Goal: Task Accomplishment & Management: Use online tool/utility

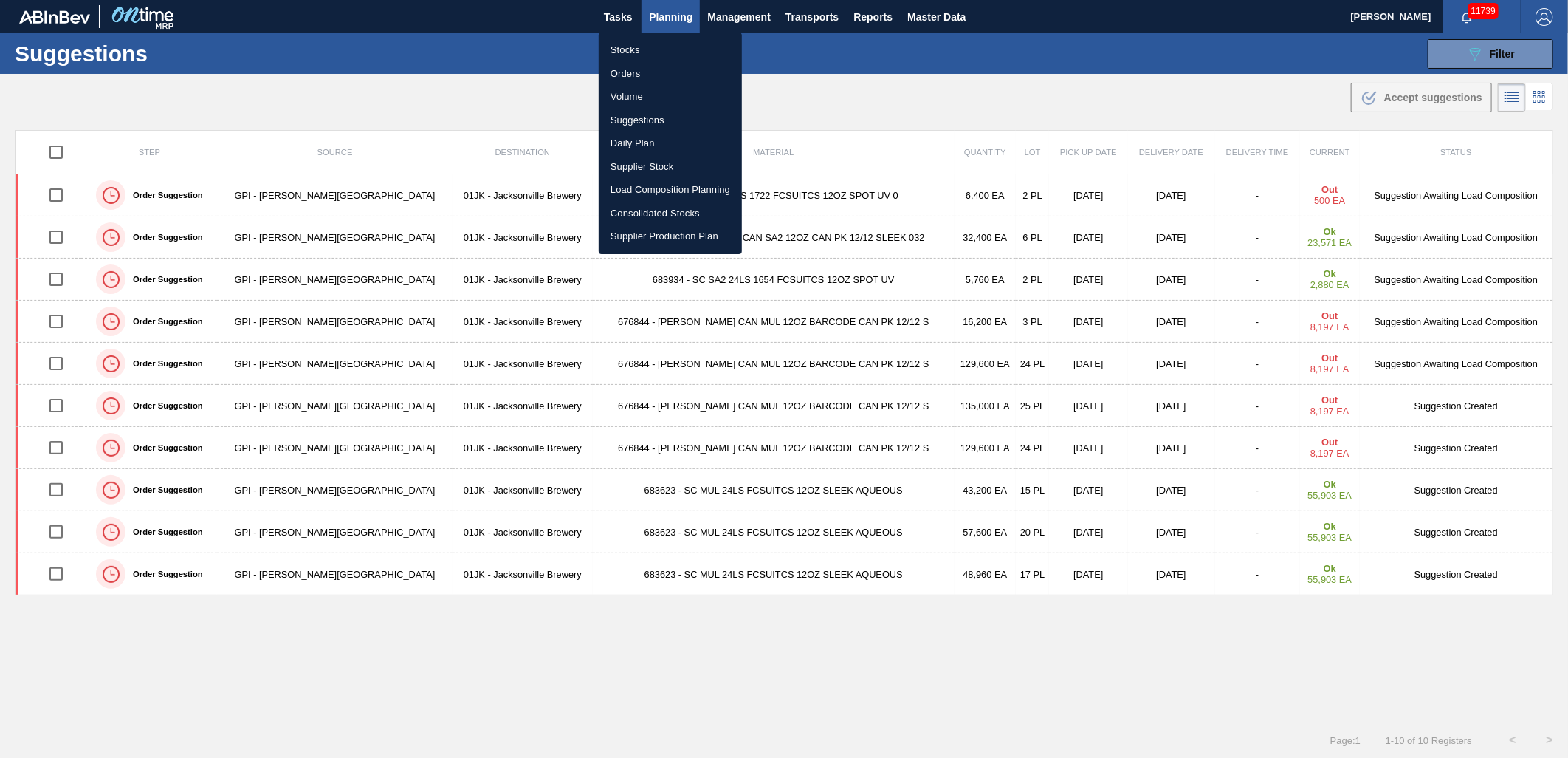
click at [684, 187] on li "Load Composition Planning" at bounding box center [670, 190] width 144 height 24
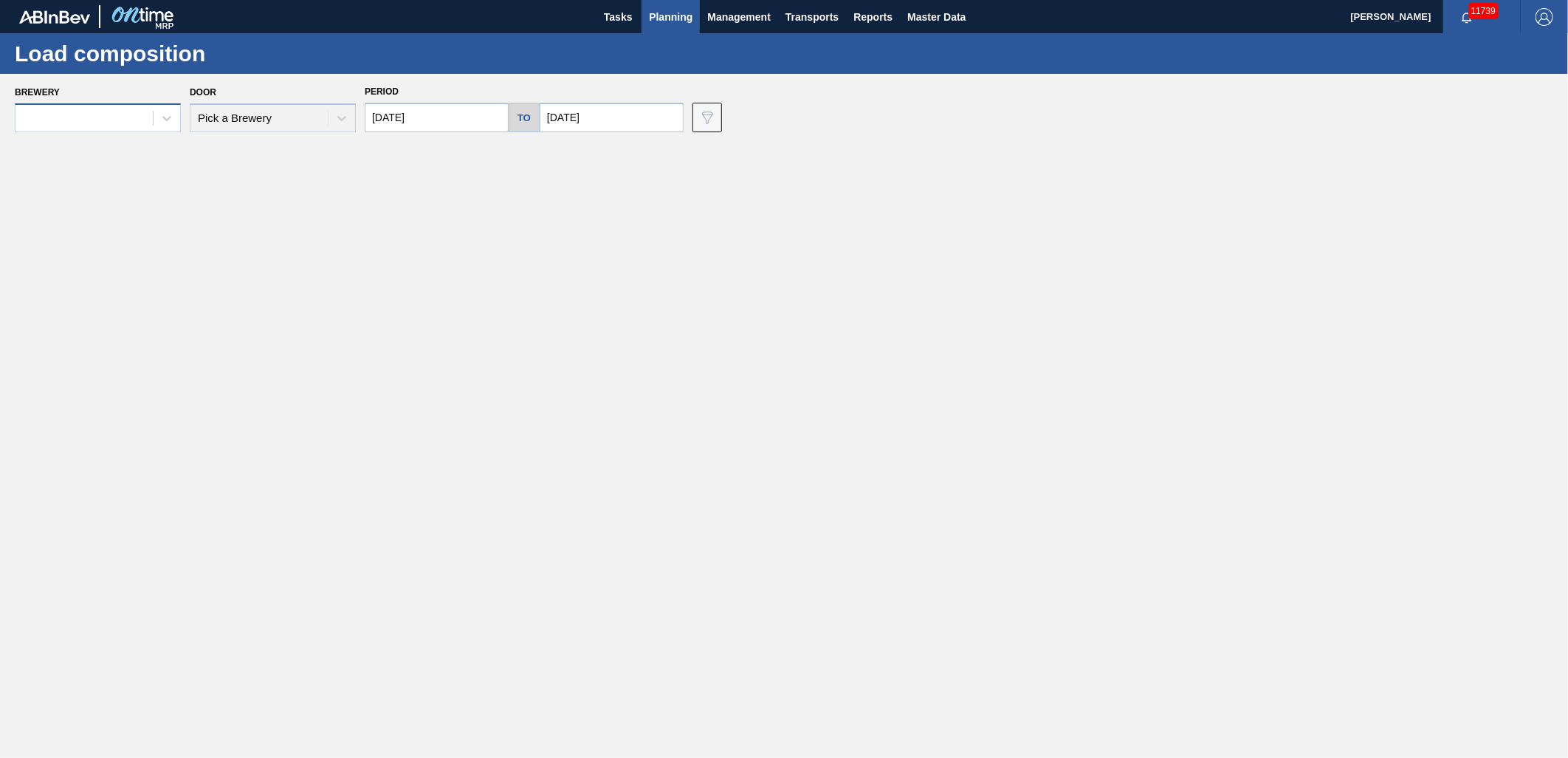
click at [85, 121] on div at bounding box center [84, 118] width 137 height 21
click at [145, 130] on div at bounding box center [97, 118] width 166 height 29
drag, startPoint x: 157, startPoint y: 122, endPoint x: 178, endPoint y: 120, distance: 21.1
click at [157, 123] on div at bounding box center [167, 118] width 27 height 27
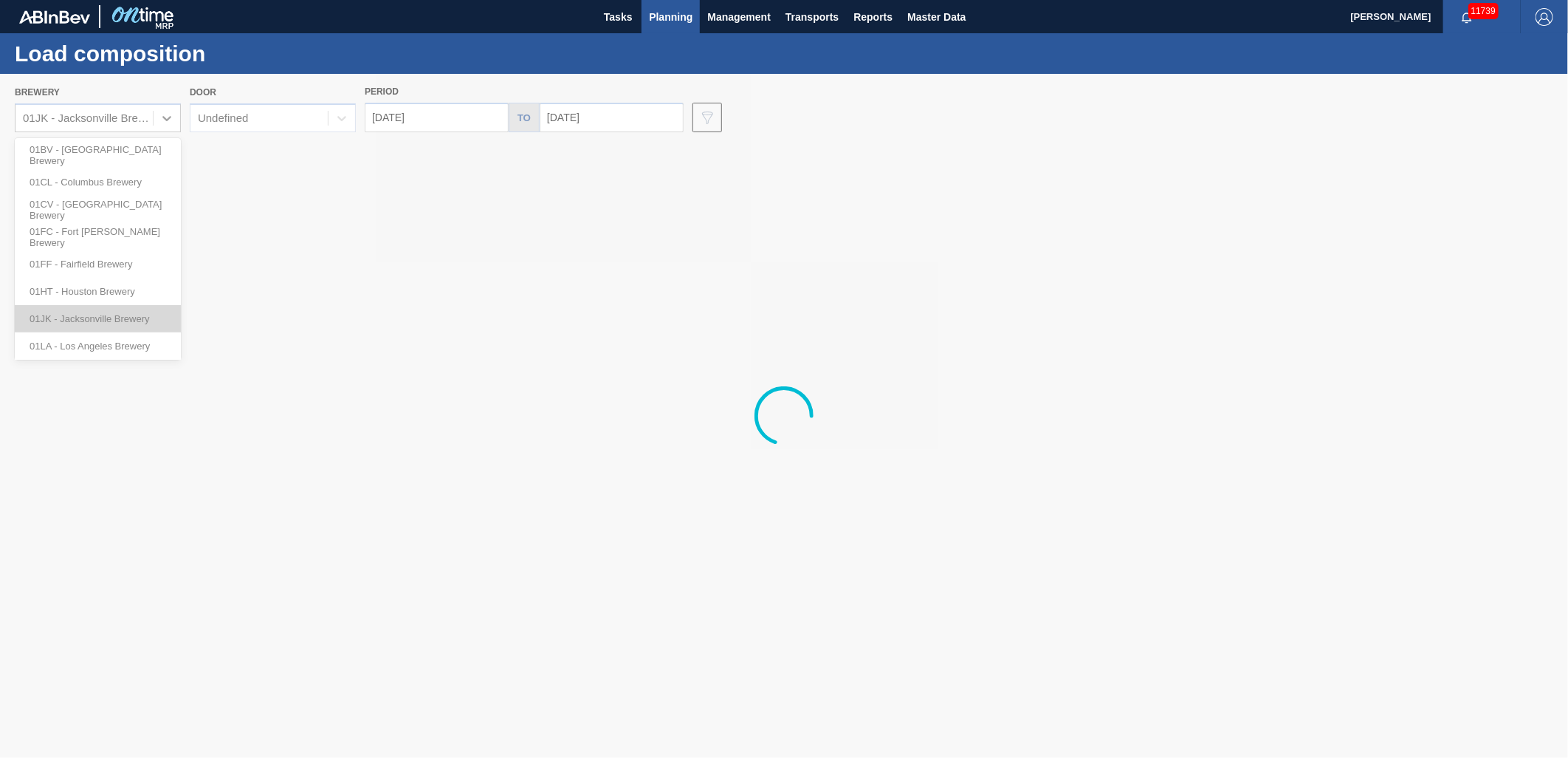
click at [115, 309] on div "01JK - Jacksonville Brewery" at bounding box center [97, 318] width 166 height 27
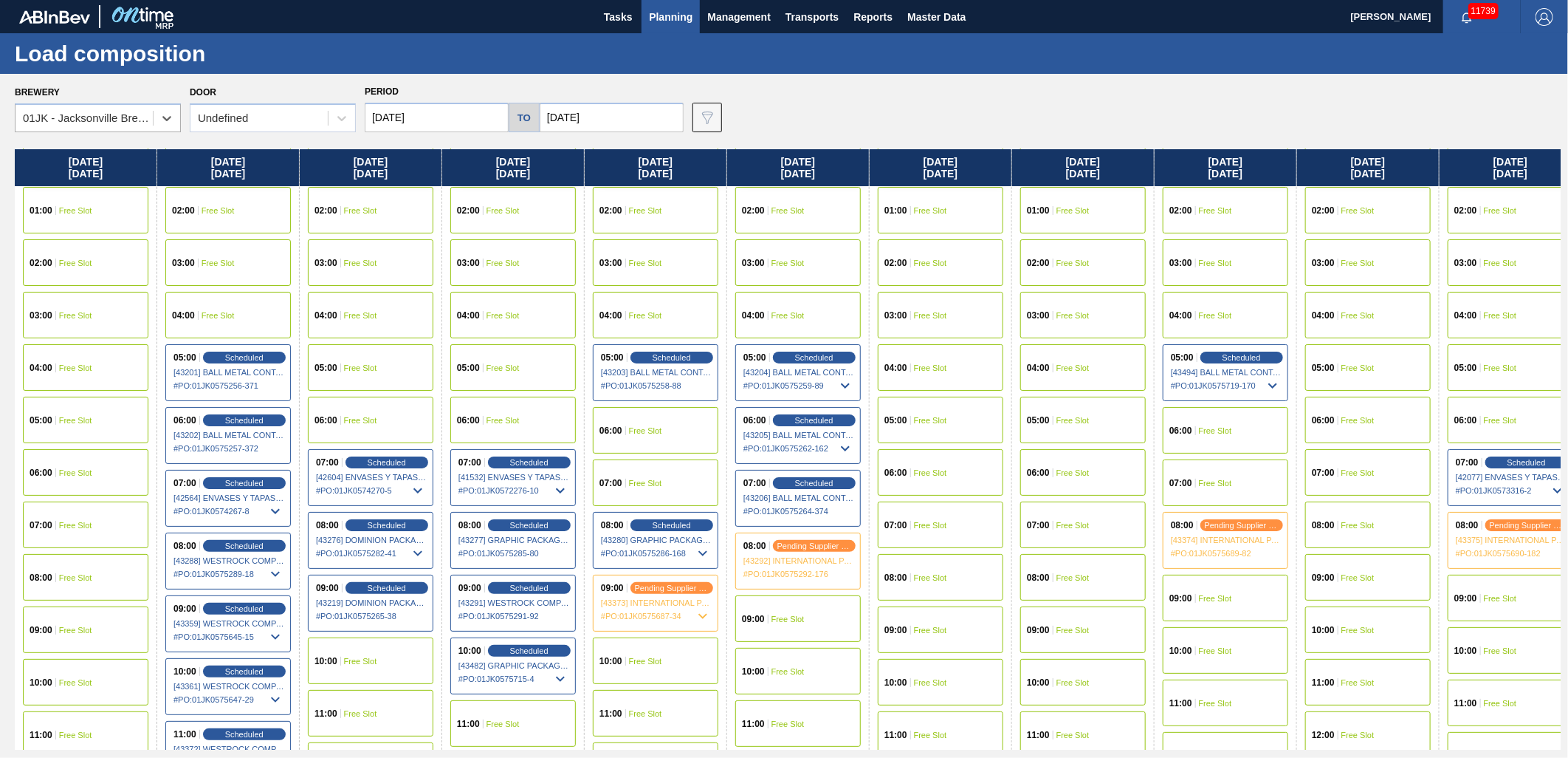
scroll to position [82, 0]
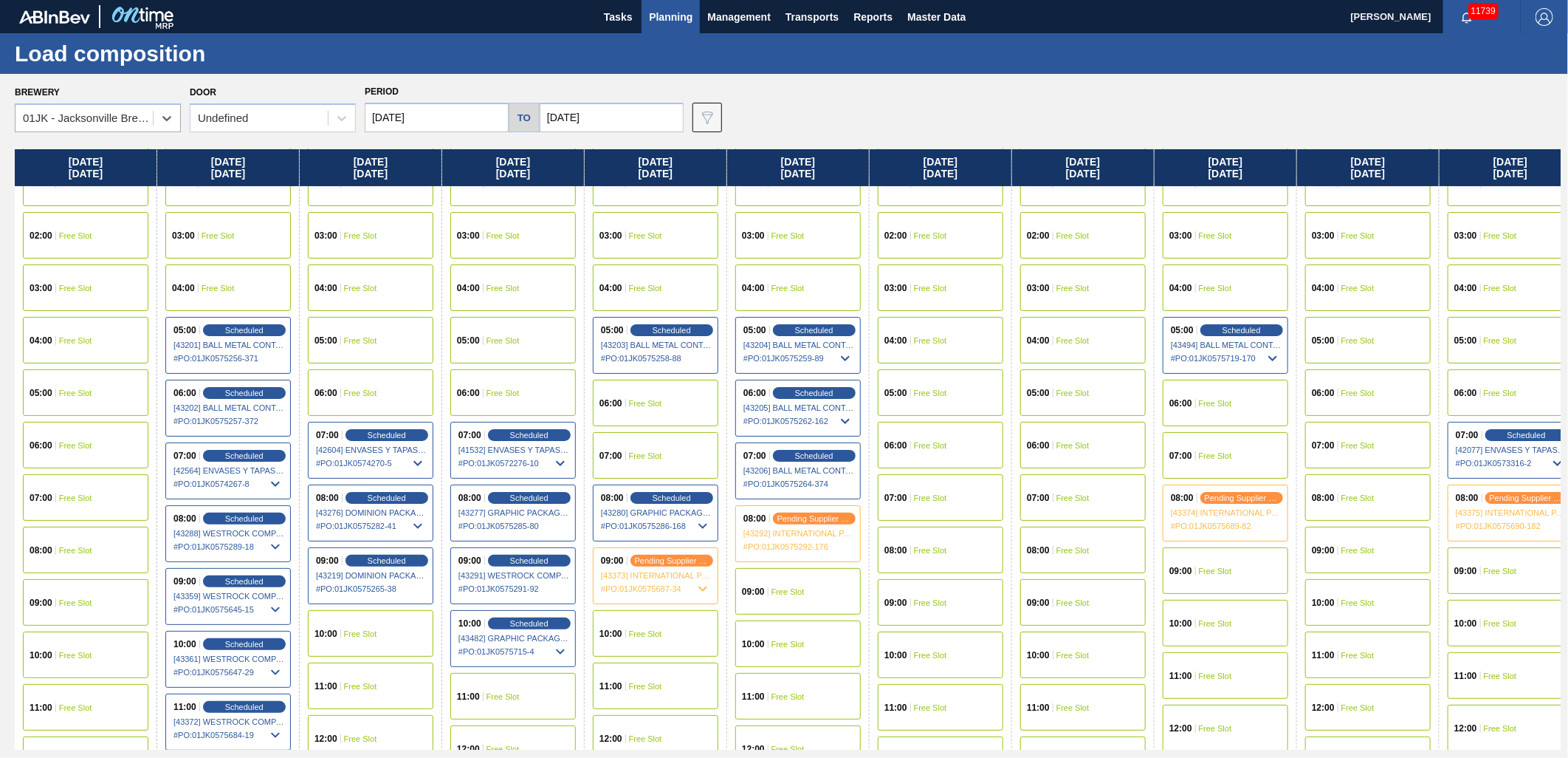
click at [62, 499] on span "Free Slot" at bounding box center [76, 498] width 33 height 9
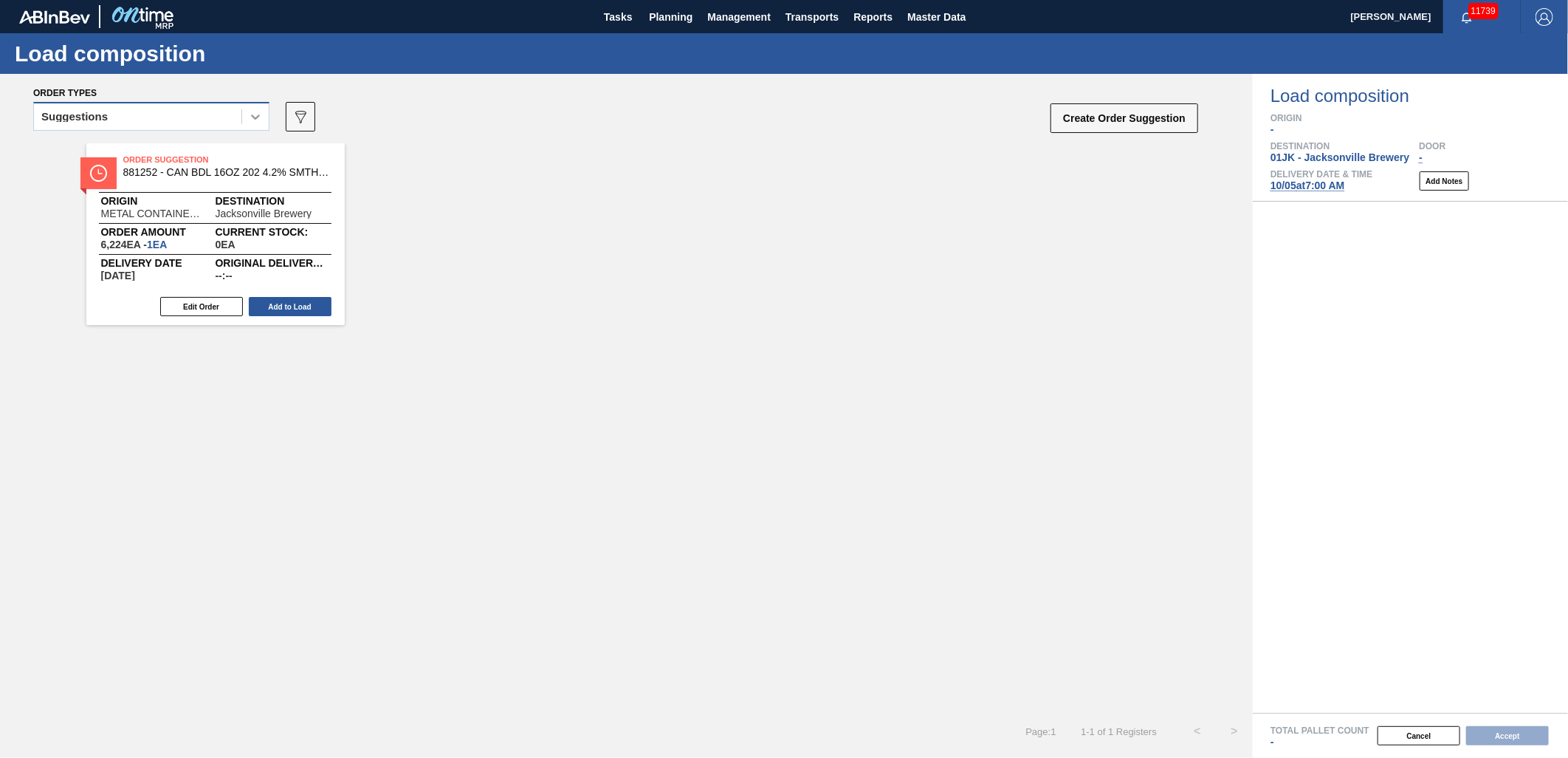
click at [263, 116] on div at bounding box center [255, 117] width 27 height 27
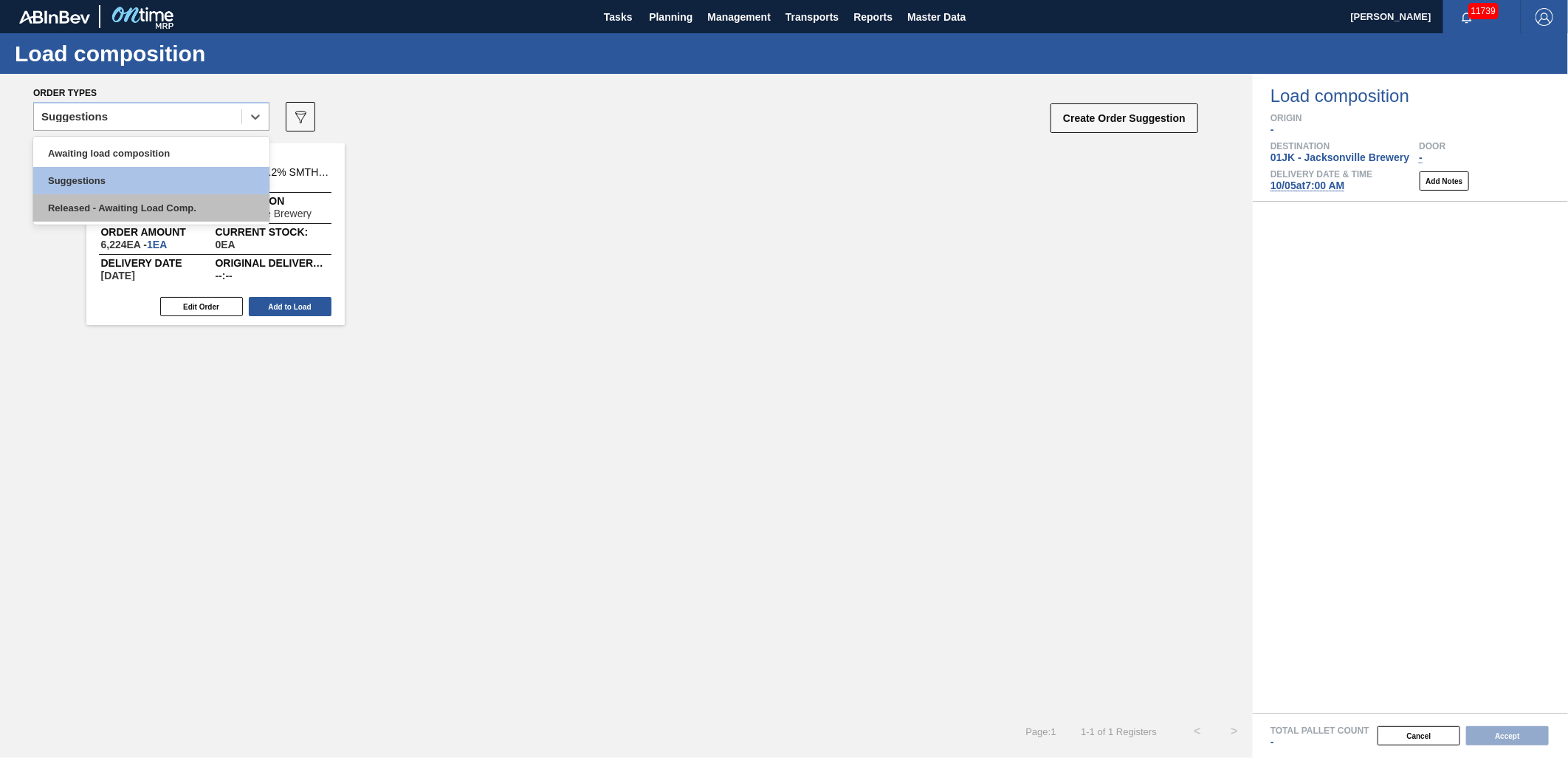
click at [231, 209] on div "Released - Awaiting Load Comp." at bounding box center [151, 208] width 236 height 27
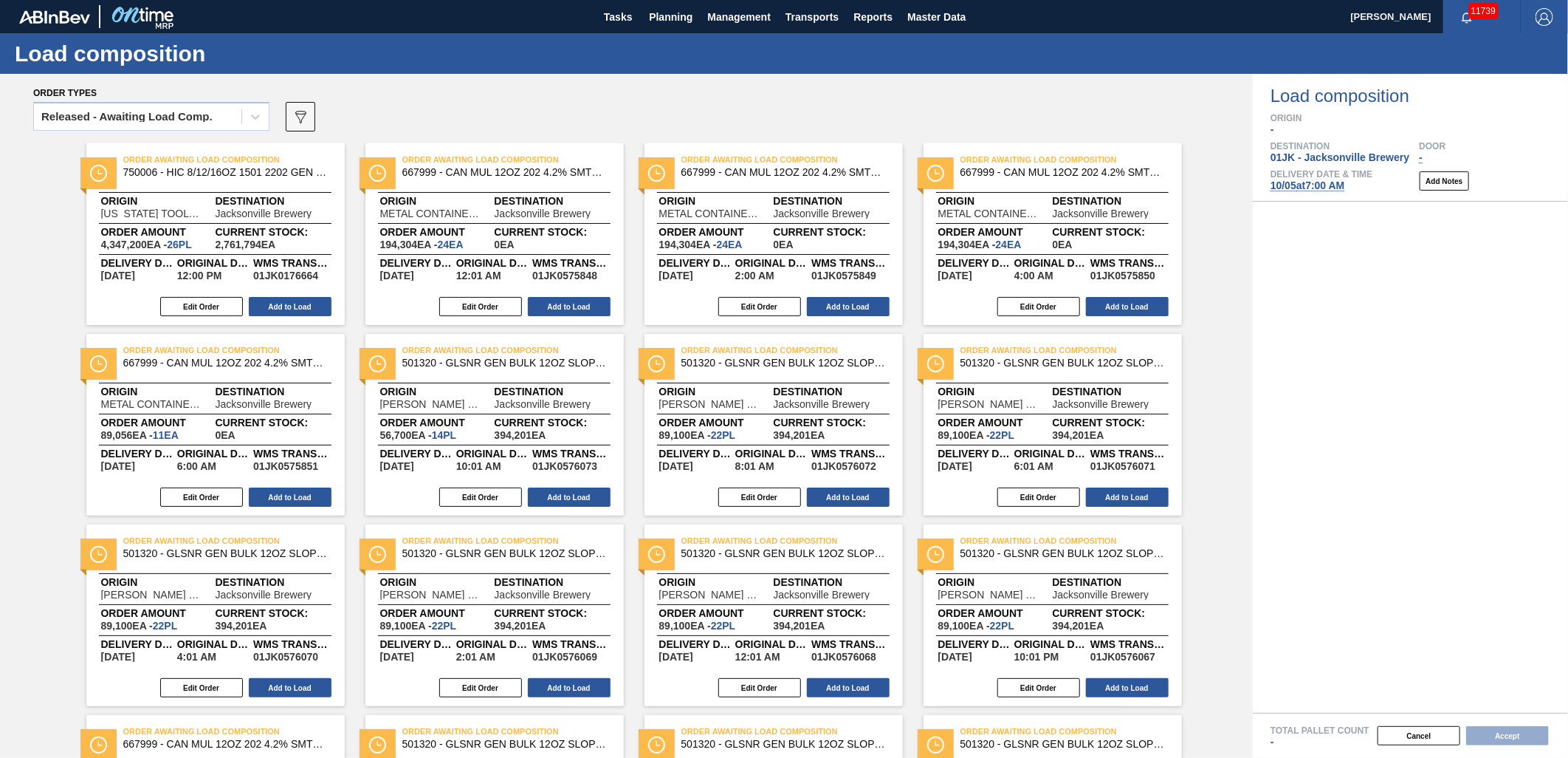
click at [938, 104] on div "Released - Awaiting Load Comp. 089F7B8B-B2A5-4AFE-B5C0-19BA573D28AC" at bounding box center [616, 121] width 1166 height 44
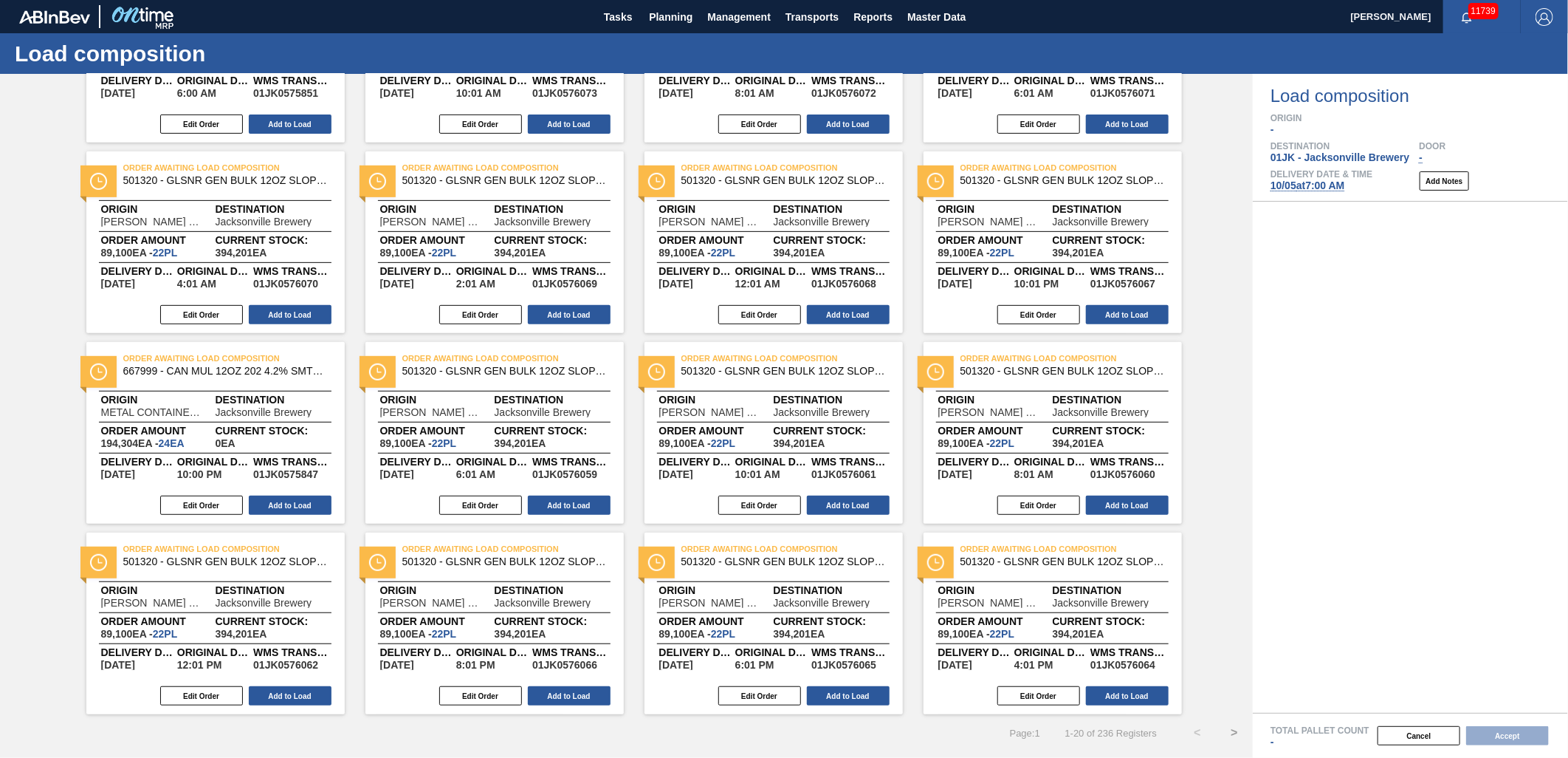
click at [1235, 726] on button ">" at bounding box center [1235, 733] width 37 height 37
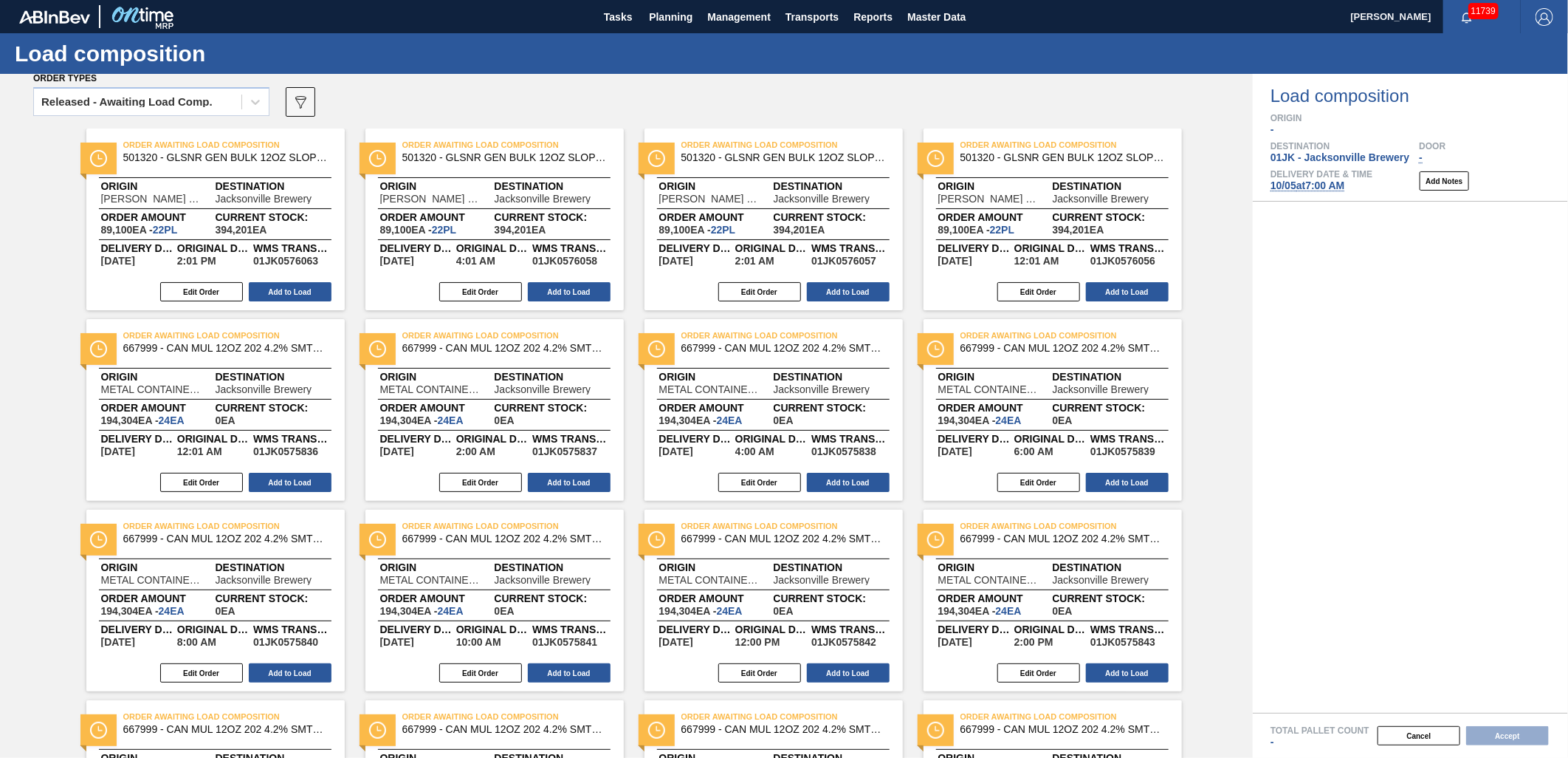
scroll to position [0, 0]
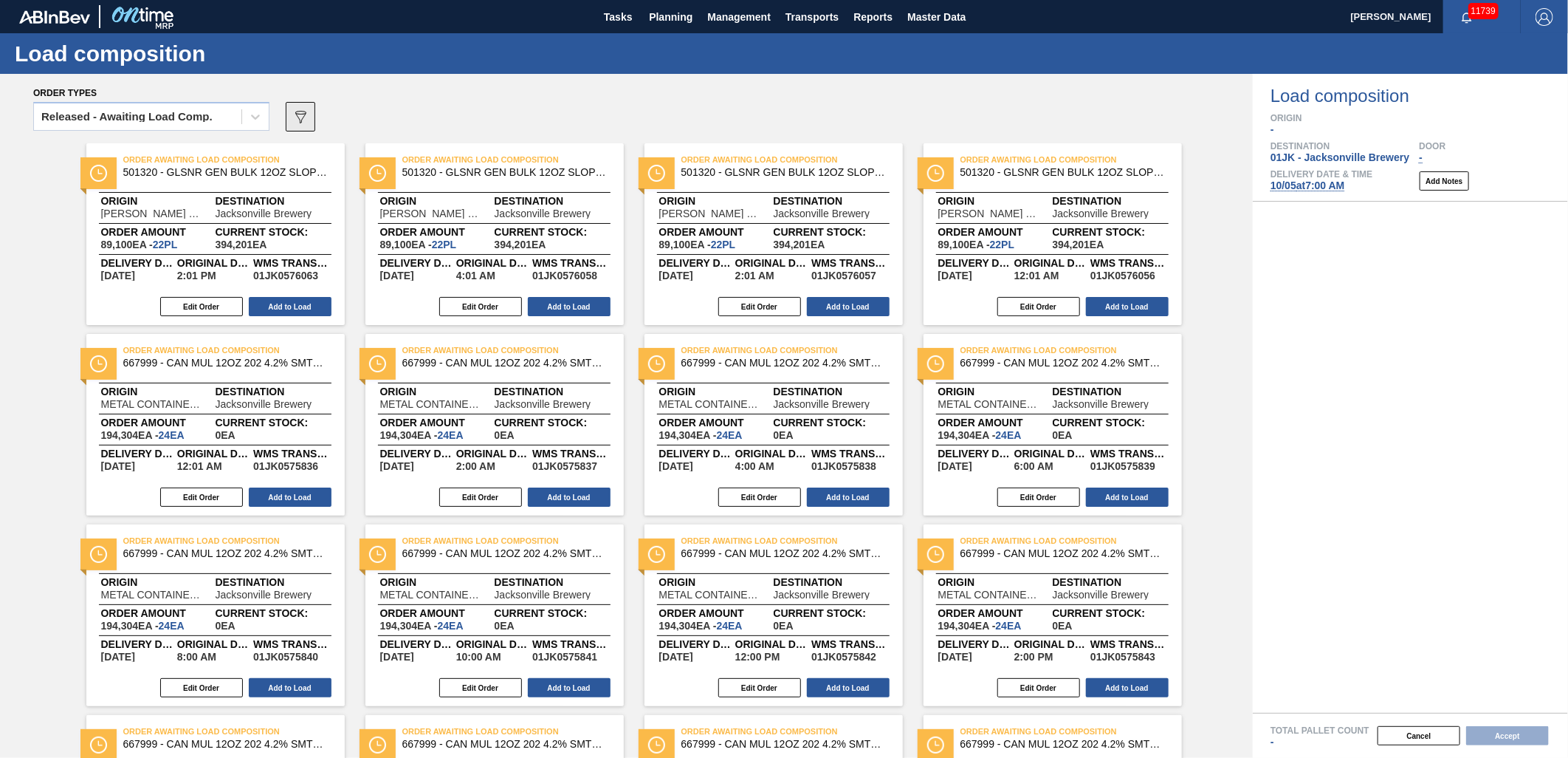
click at [306, 114] on icon at bounding box center [301, 118] width 11 height 13
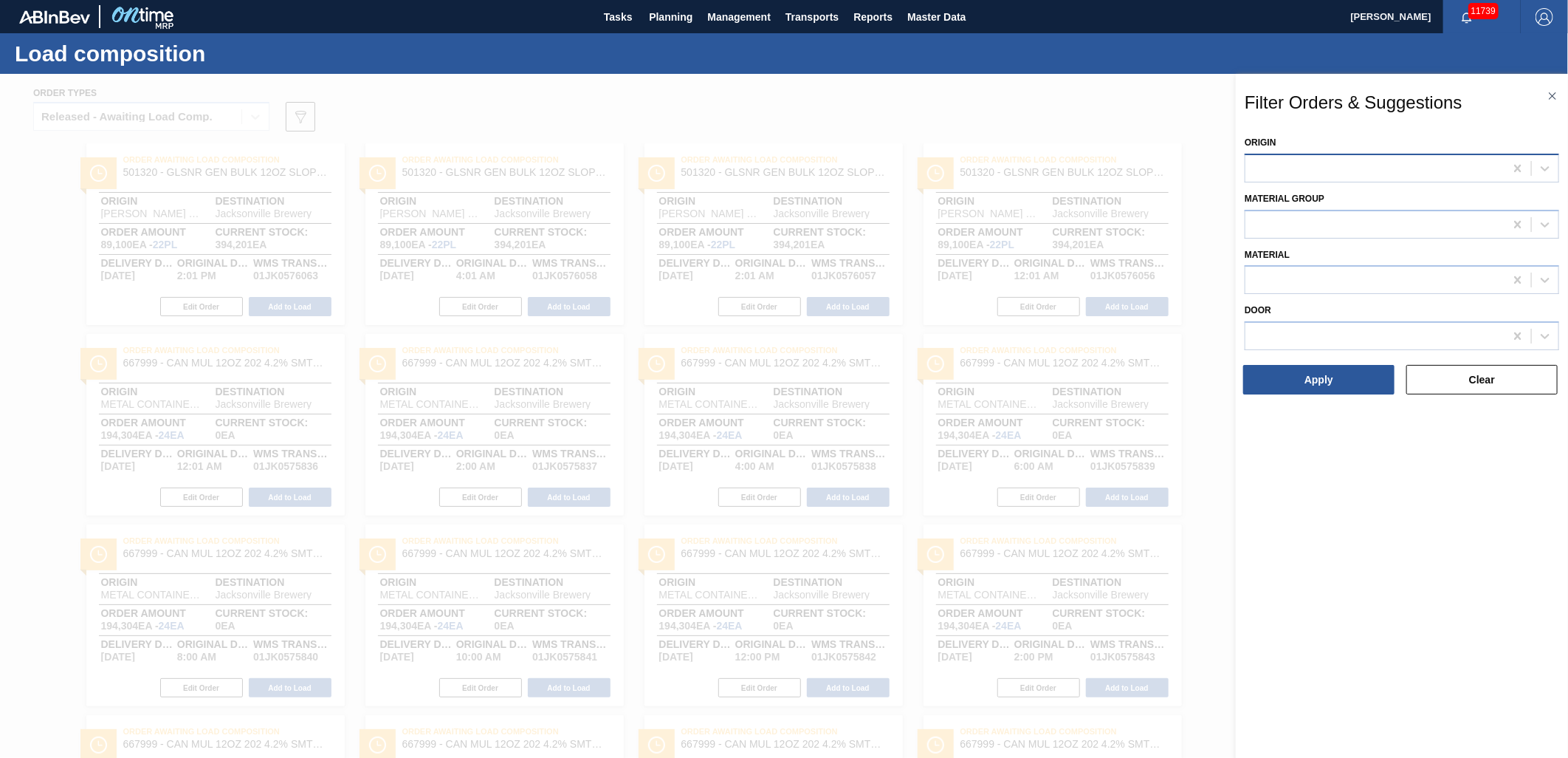
click at [1332, 180] on div at bounding box center [1402, 168] width 315 height 29
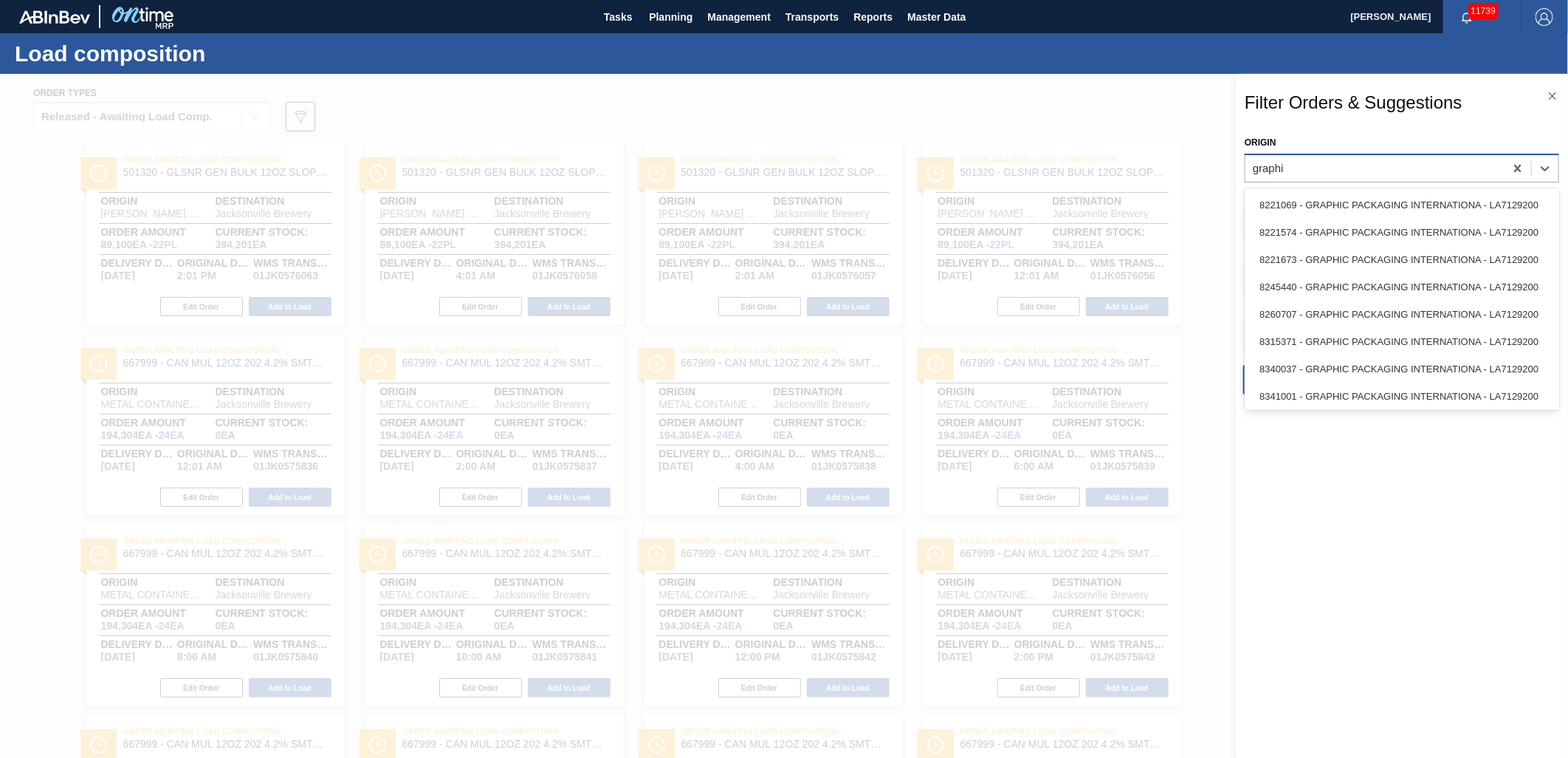
type input "graphic"
click at [1325, 196] on div "8221069 - GRAPHIC PACKAGING INTERNATIONA - LA7129200" at bounding box center [1402, 204] width 315 height 27
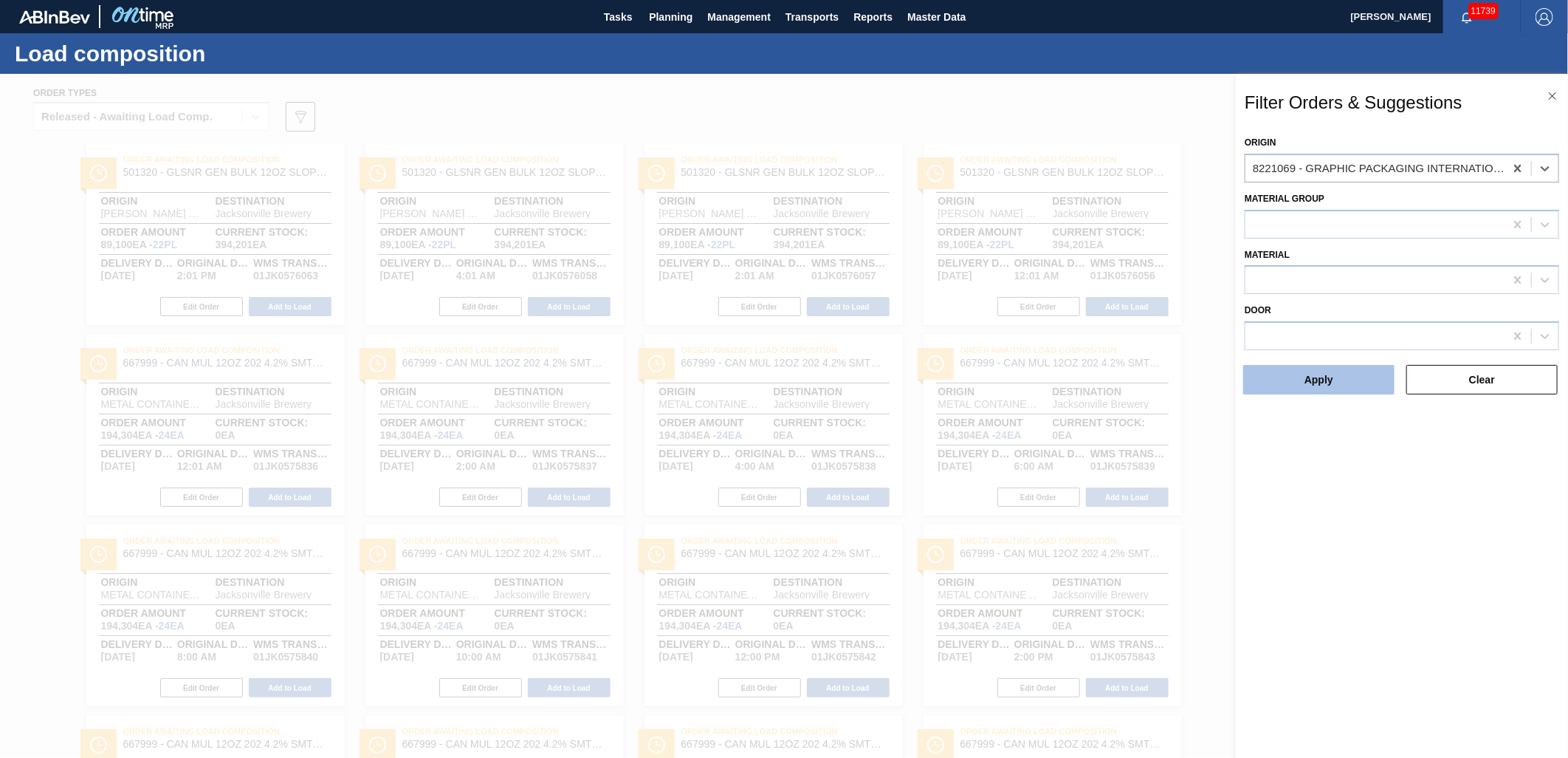
click at [1337, 372] on button "Apply" at bounding box center [1318, 380] width 151 height 30
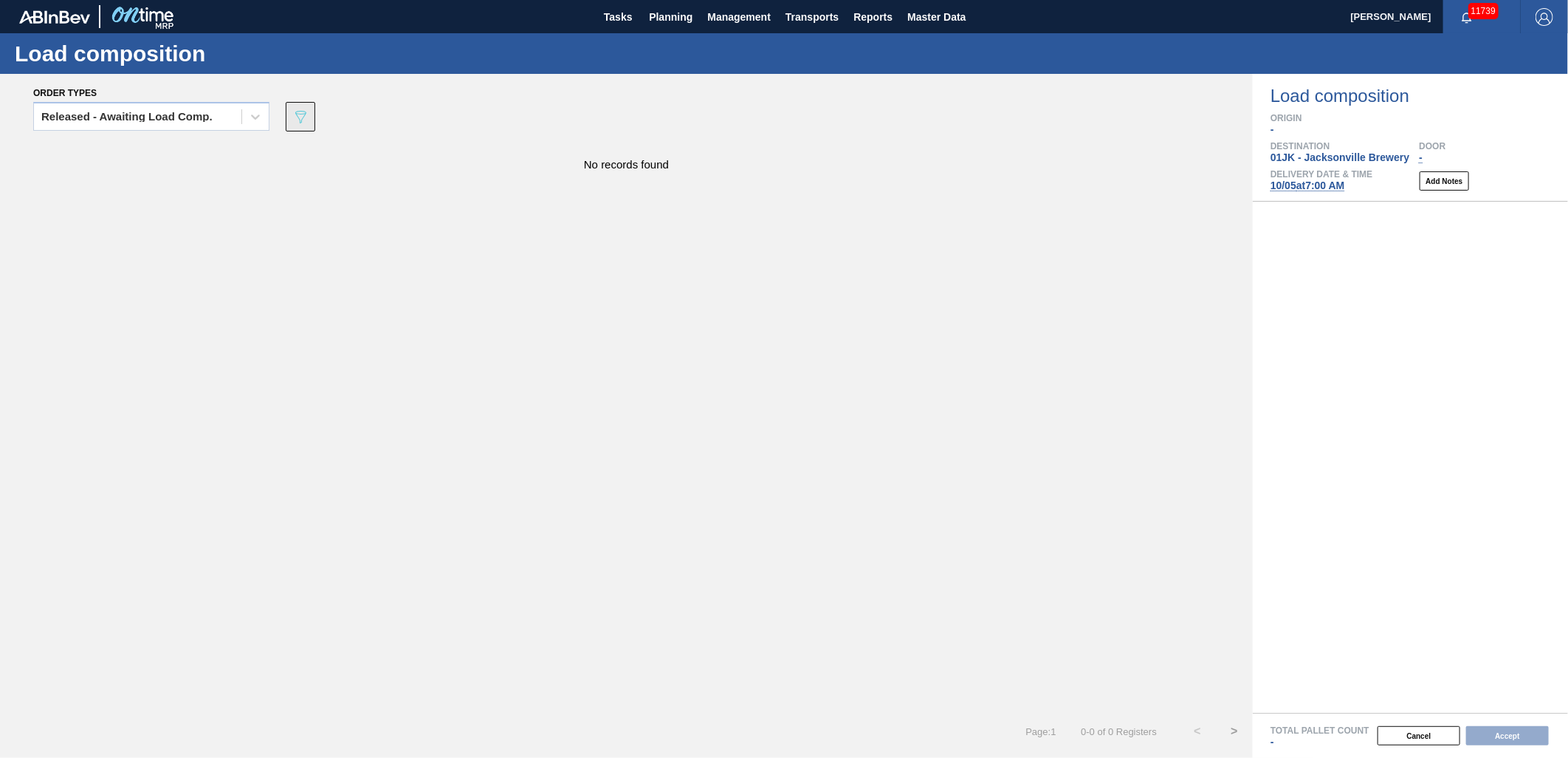
click at [313, 117] on button "089F7B8B-B2A5-4AFE-B5C0-19BA573D28AC" at bounding box center [300, 117] width 30 height 30
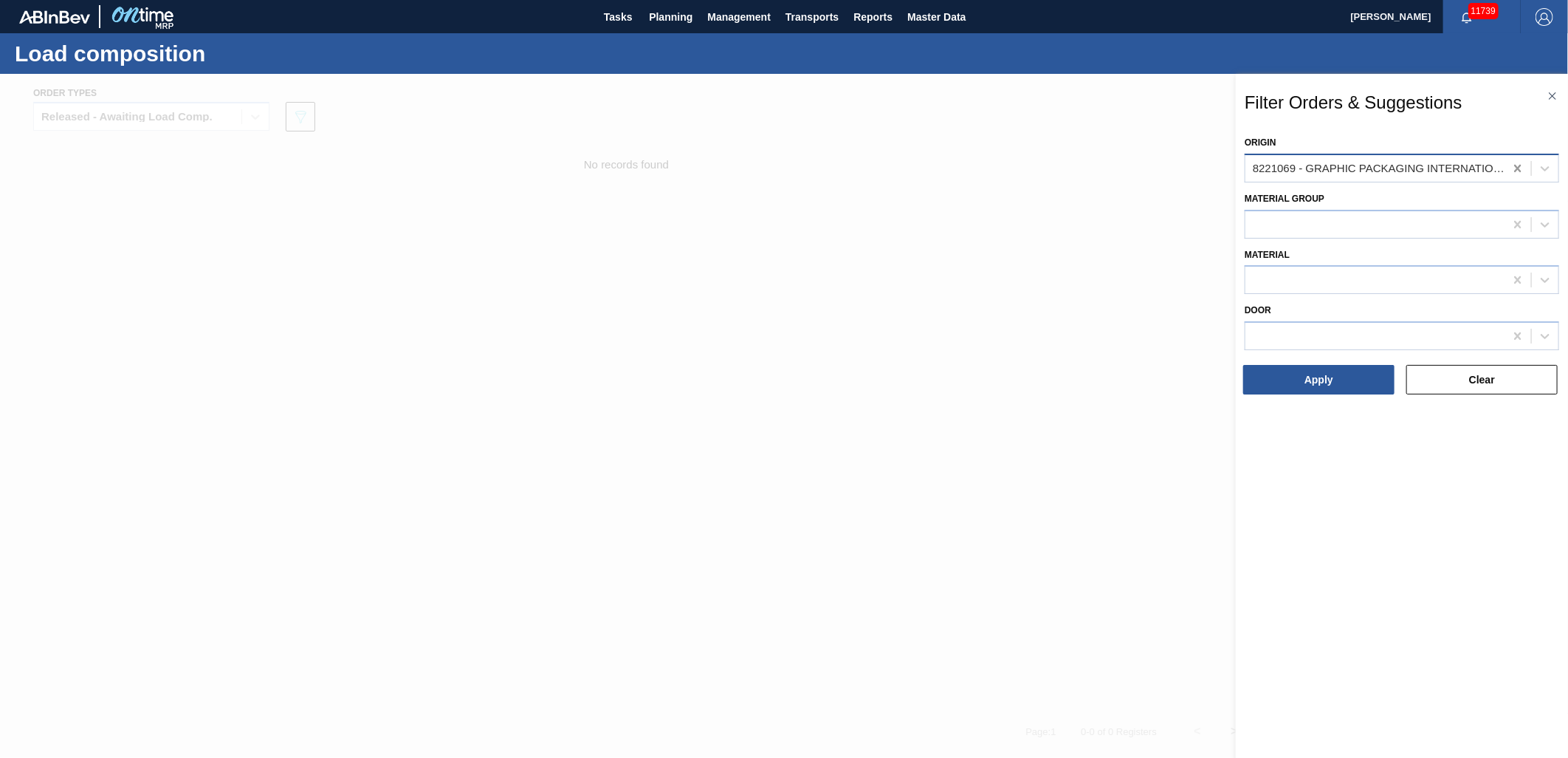
click at [1519, 165] on icon at bounding box center [1517, 169] width 6 height 7
click at [1449, 370] on button "Clear" at bounding box center [1481, 380] width 151 height 30
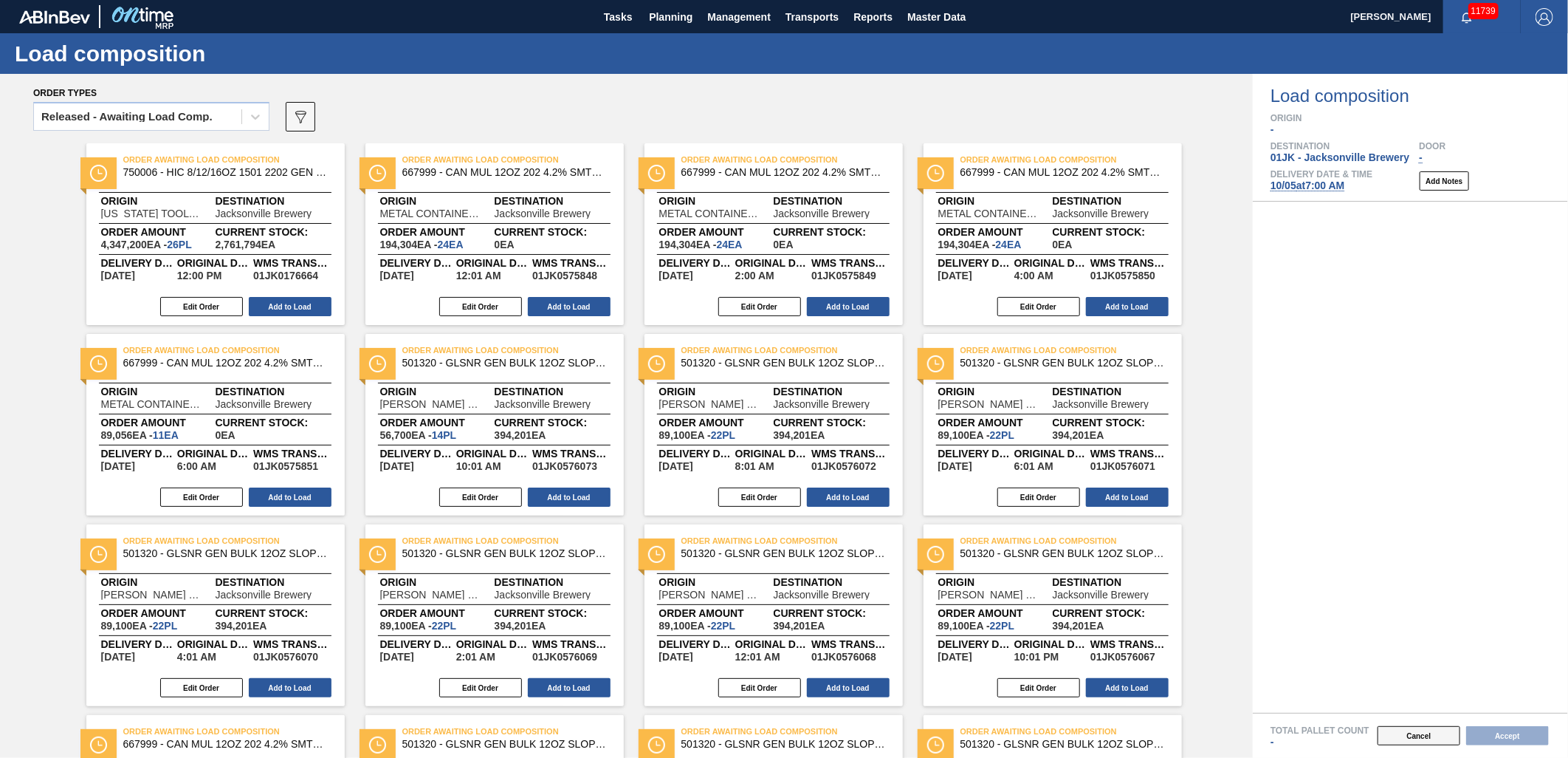
click at [1405, 735] on button "Cancel" at bounding box center [1418, 735] width 82 height 19
